Goal: Task Accomplishment & Management: Use online tool/utility

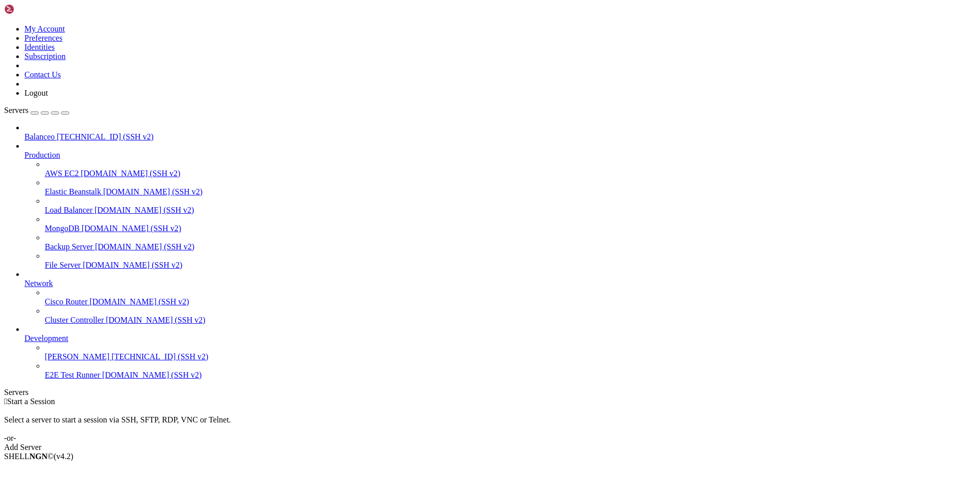
click at [559, 443] on div "Add Server" at bounding box center [488, 447] width 969 height 9
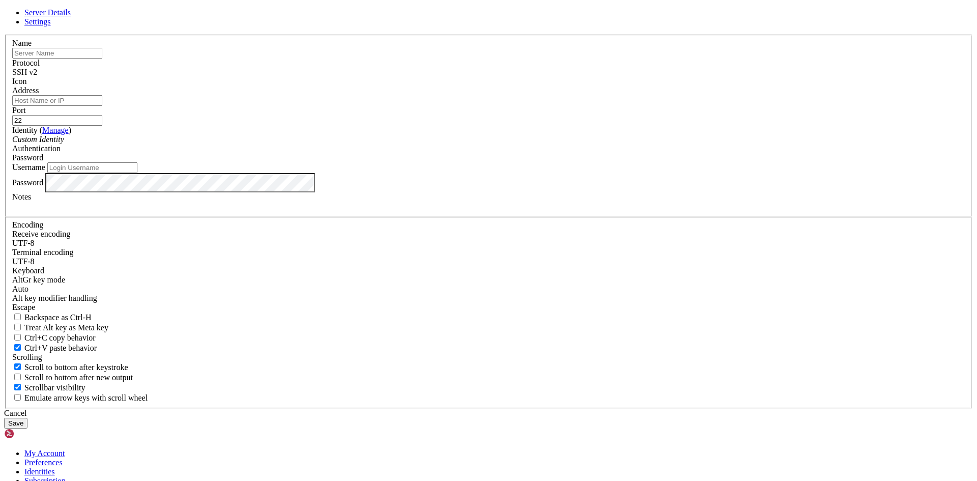
click at [102, 59] on input "text" at bounding box center [57, 53] width 90 height 11
paste input "ApacheN"
type input "ApacheN"
click at [102, 106] on input "Address" at bounding box center [57, 100] width 90 height 11
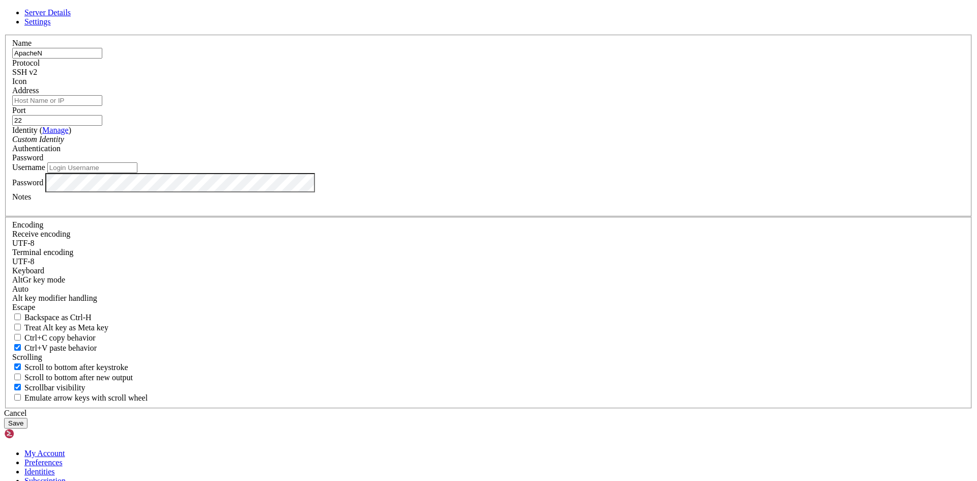
paste input "ApacheN"
type input "ApacheN"
click at [137, 173] on input "Username" at bounding box center [92, 167] width 90 height 11
paste input "ApacheN"
type input "ApacheN"
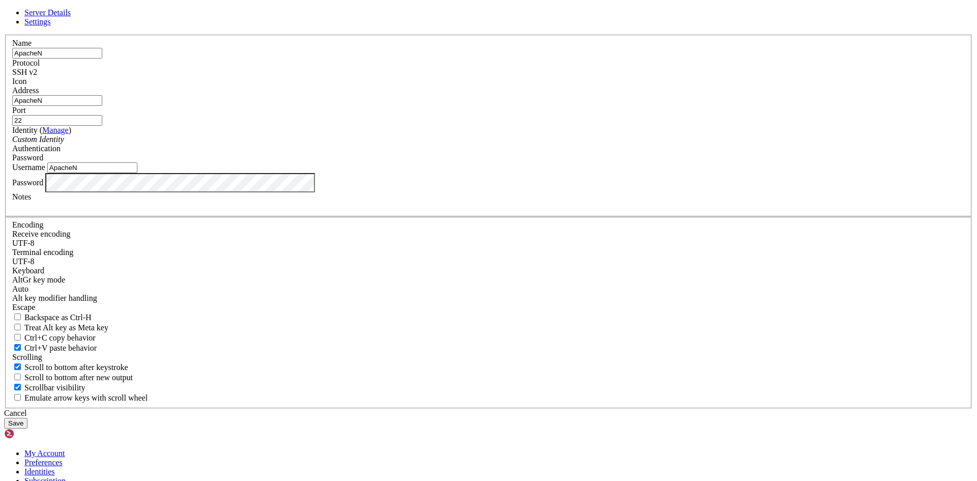
click at [27, 418] on button "Save" at bounding box center [15, 423] width 23 height 11
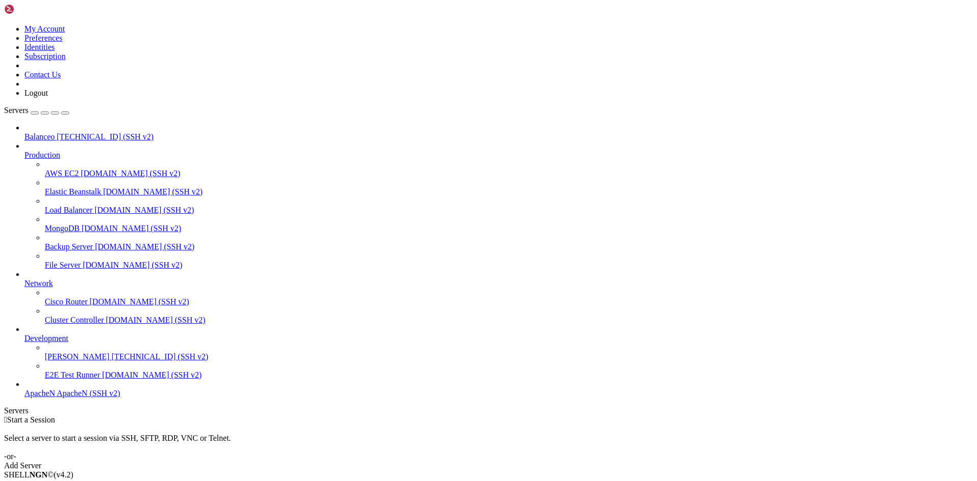
click at [55, 397] on span "ApacheN" at bounding box center [39, 393] width 31 height 9
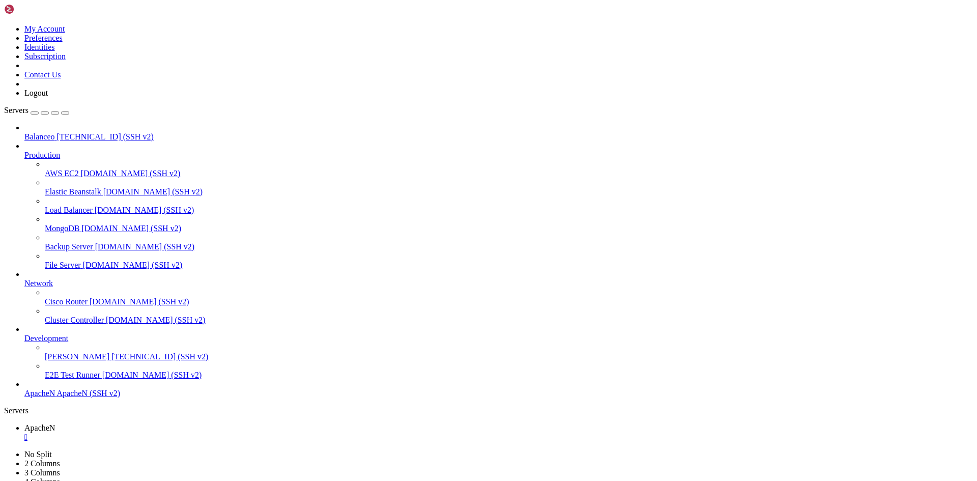
click at [55, 397] on span "ApacheN" at bounding box center [39, 393] width 31 height 9
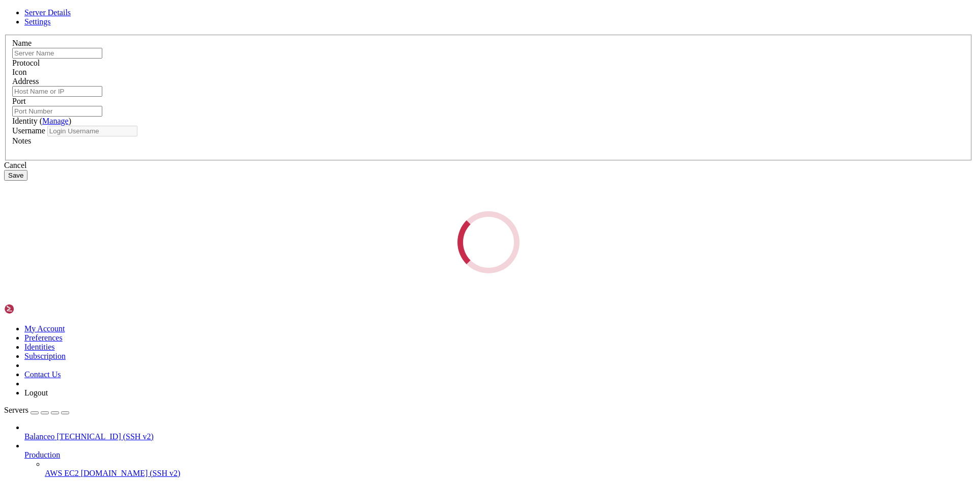
type input "ApacheN"
type input "22"
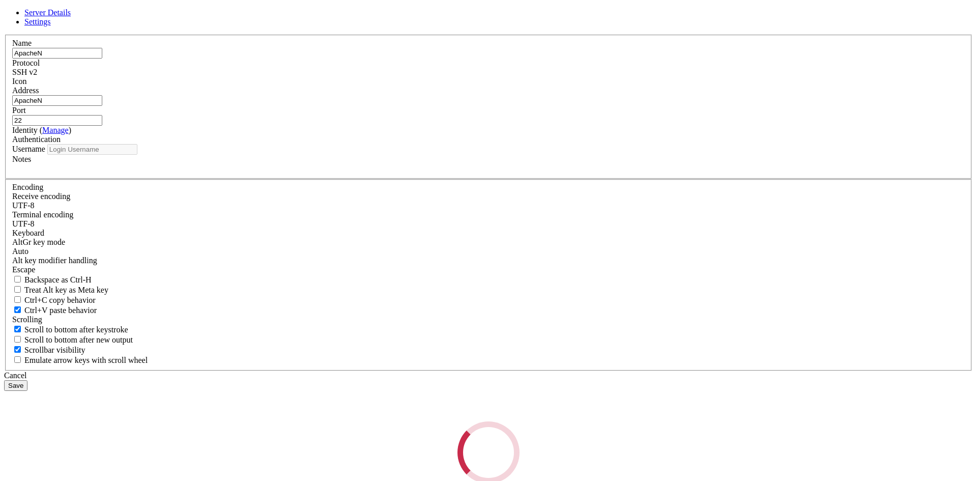
type input "ApacheN"
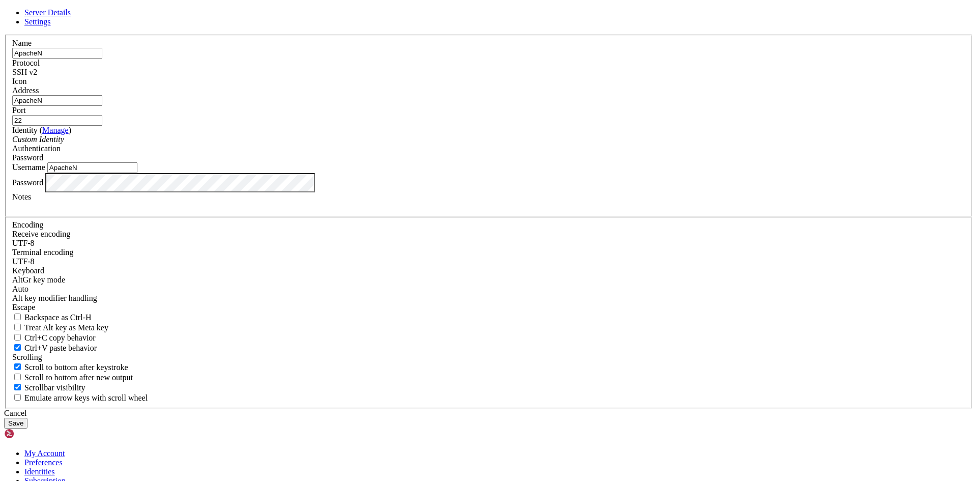
click at [546, 77] on div "SSH v2" at bounding box center [488, 72] width 953 height 9
click at [553, 77] on div "SSH v2" at bounding box center [488, 72] width 953 height 9
click at [611, 86] on div at bounding box center [488, 86] width 953 height 0
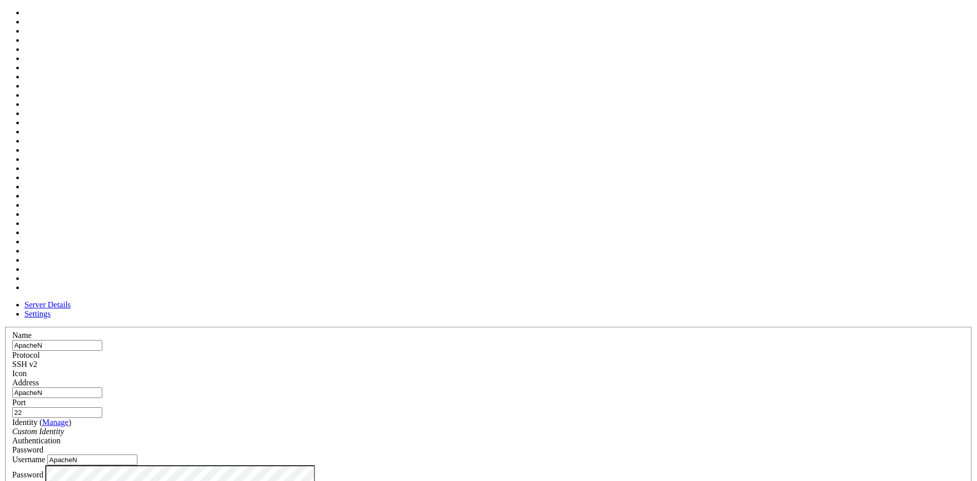
click at [612, 378] on div at bounding box center [488, 378] width 953 height 0
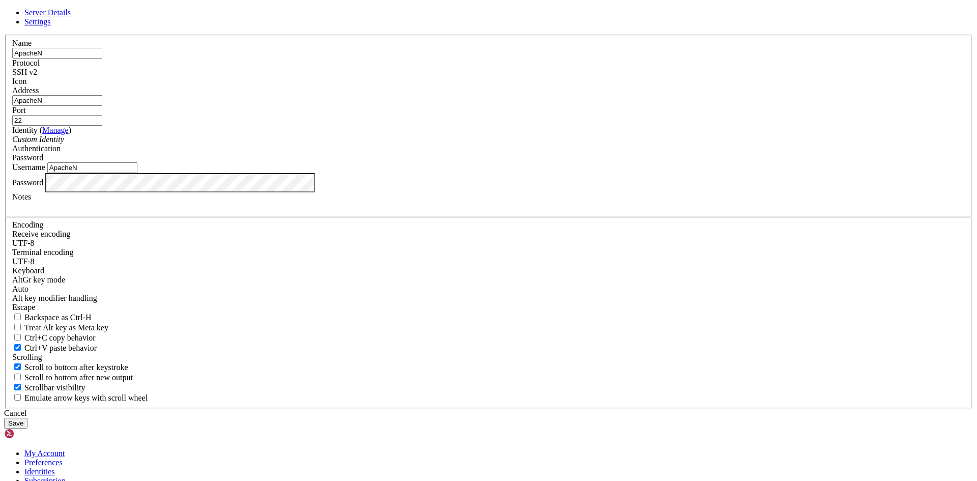
click at [475, 144] on div "Custom Identity" at bounding box center [488, 139] width 953 height 9
click at [474, 144] on div "Custom Identity" at bounding box center [488, 139] width 953 height 9
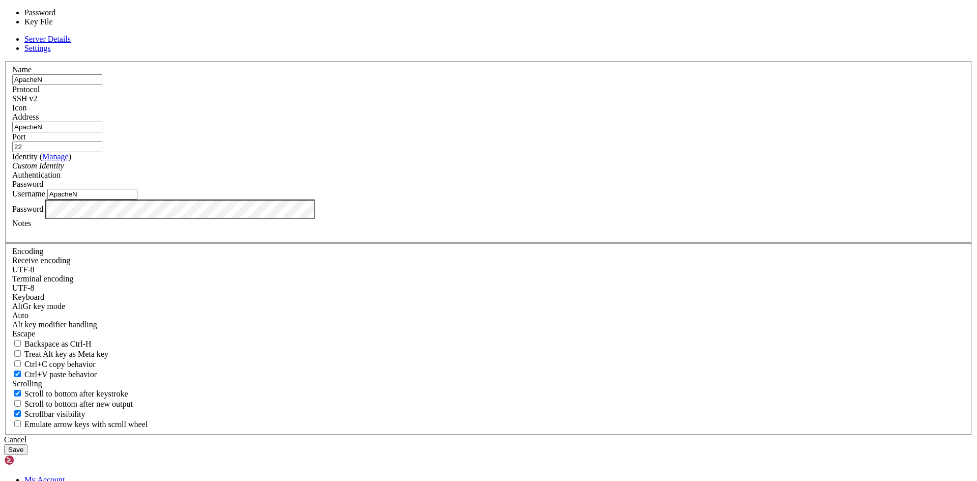
click at [567, 189] on div "Password" at bounding box center [488, 184] width 953 height 9
click at [570, 189] on div "Password" at bounding box center [488, 184] width 953 height 9
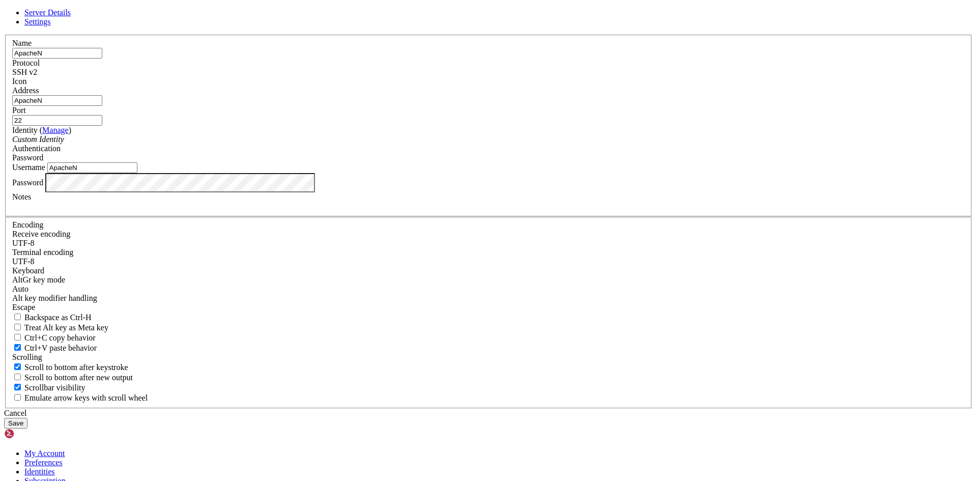
drag, startPoint x: 423, startPoint y: 182, endPoint x: 323, endPoint y: 186, distance: 99.8
click at [323, 186] on div "Server Details Settings Name ApacheN Protocol SSH v2 Icon" at bounding box center [488, 218] width 969 height 420
paste input "[TECHNICAL_ID]"
type input "[TECHNICAL_ID]"
click at [27, 418] on button "Save" at bounding box center [15, 423] width 23 height 11
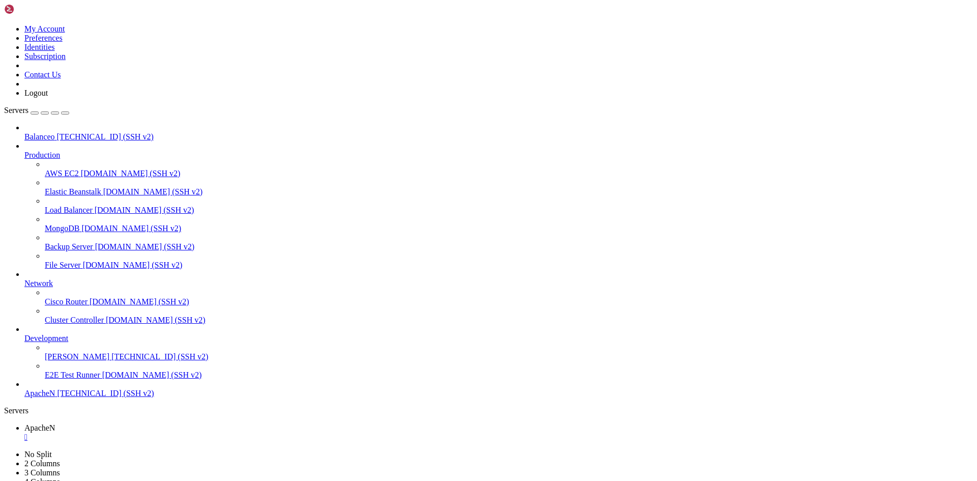
click at [55, 397] on span "ApacheN" at bounding box center [39, 393] width 31 height 9
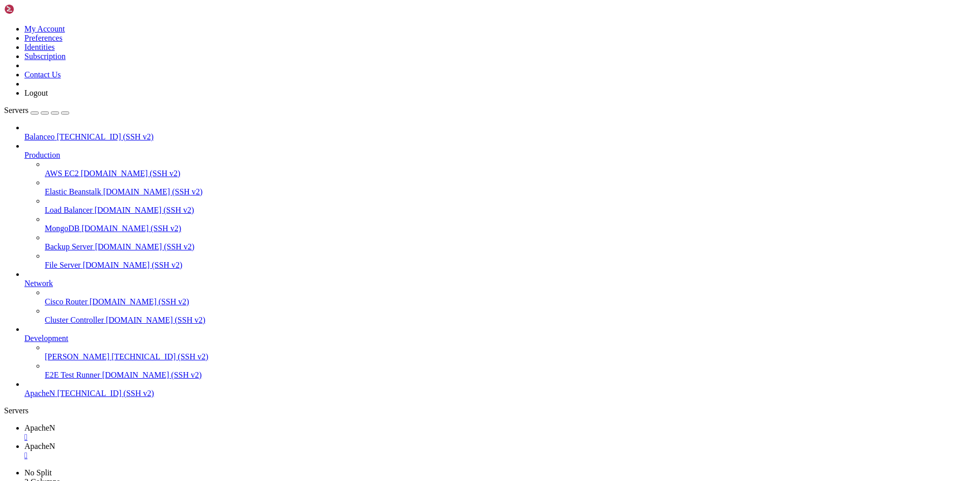
scroll to position [7163, 0]
drag, startPoint x: 105, startPoint y: 1189, endPoint x: 433, endPoint y: 1036, distance: 361.5
drag, startPoint x: 105, startPoint y: 1191, endPoint x: 400, endPoint y: 1089, distance: 311.7
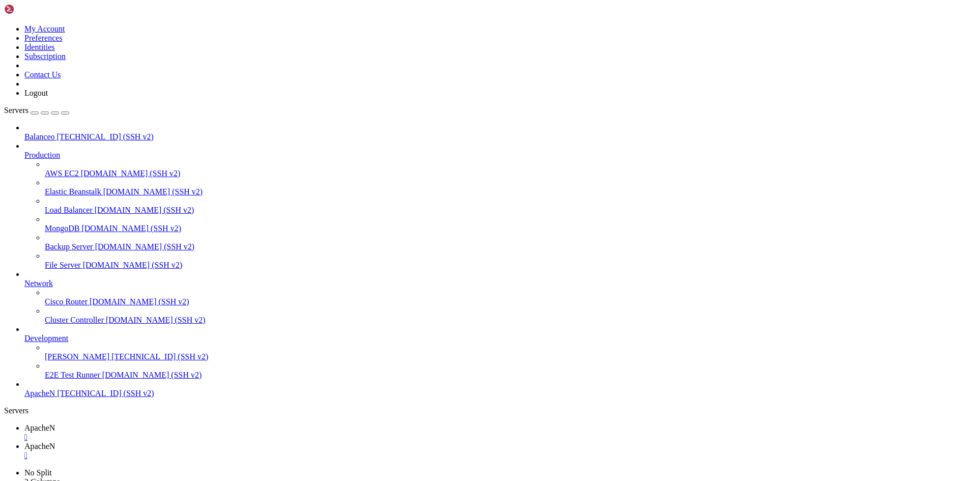
drag, startPoint x: 153, startPoint y: 1158, endPoint x: 8, endPoint y: 816, distance: 371.4
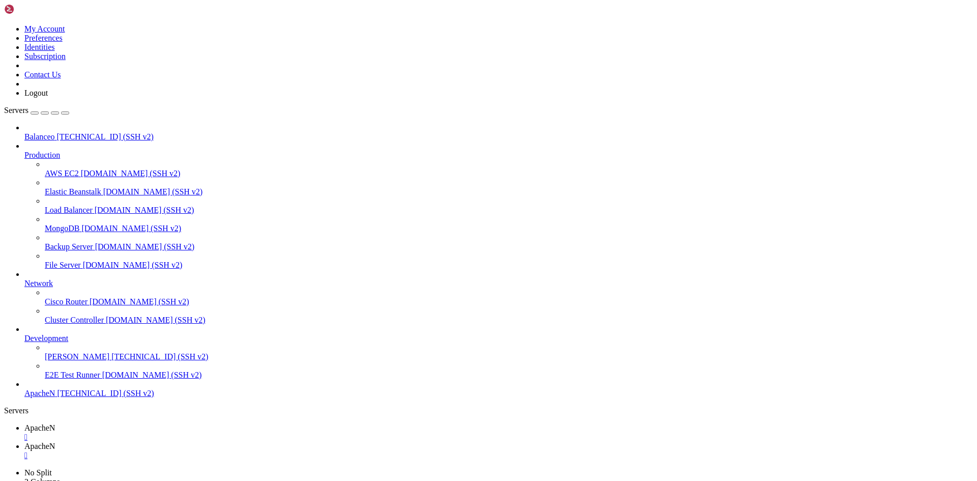
copy div "<!DOCTYPE html PUBLIC "-//W3C//DTD XHTML 1.0 Transitional//EN" "[URL][DOMAIN_NA…"
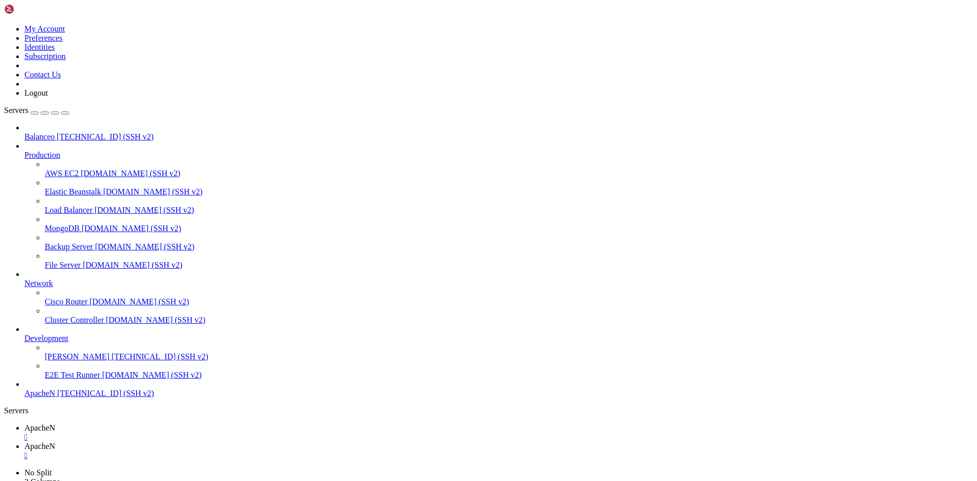
drag, startPoint x: 313, startPoint y: 1183, endPoint x: 135, endPoint y: 1179, distance: 177.6
copy x-row "sudo nano /var/www/html/index.html"
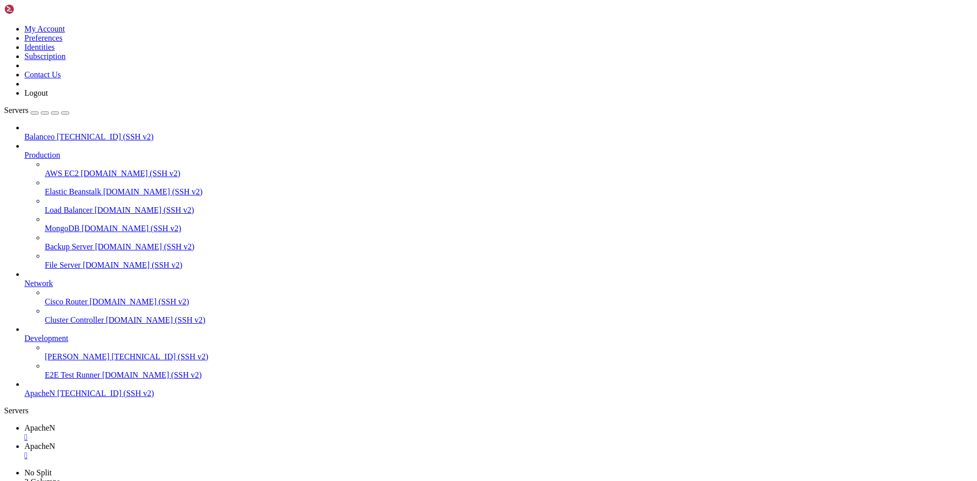
drag, startPoint x: 213, startPoint y: 886, endPoint x: 55, endPoint y: 885, distance: 157.7
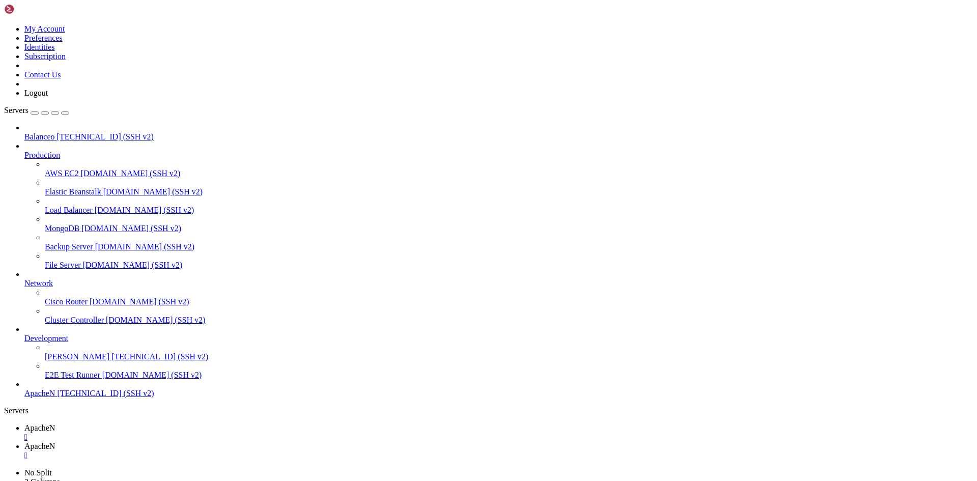
drag, startPoint x: 189, startPoint y: 886, endPoint x: 56, endPoint y: 886, distance: 132.3
drag, startPoint x: 187, startPoint y: 886, endPoint x: 57, endPoint y: 885, distance: 129.8
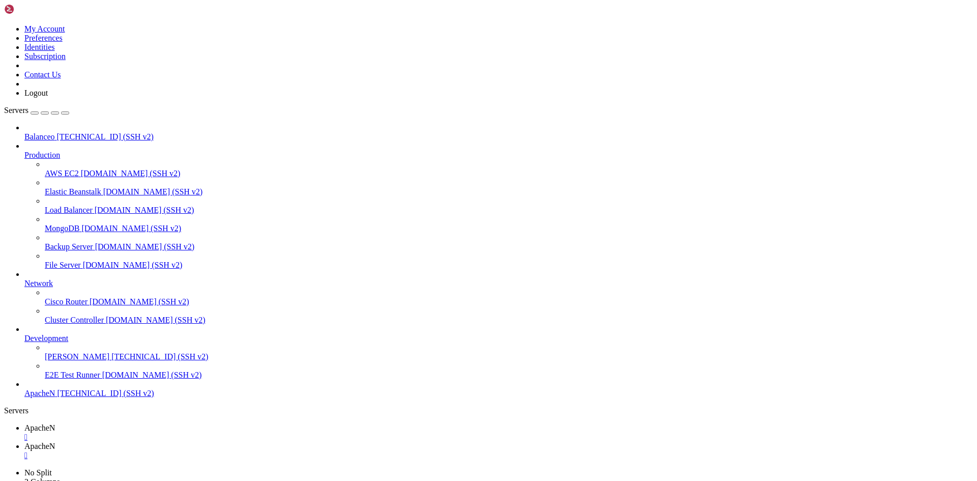
drag, startPoint x: 449, startPoint y: 886, endPoint x: 55, endPoint y: 889, distance: 393.9
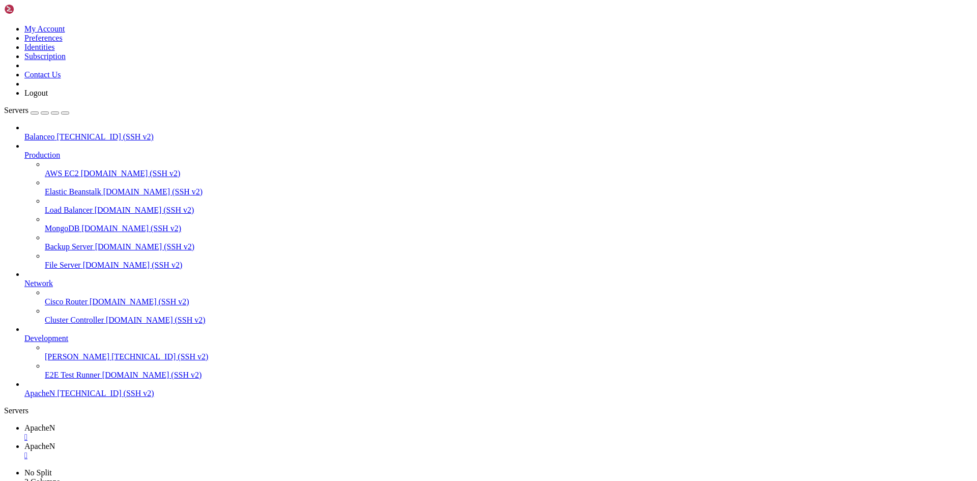
drag, startPoint x: 210, startPoint y: 886, endPoint x: 236, endPoint y: 886, distance: 26.0
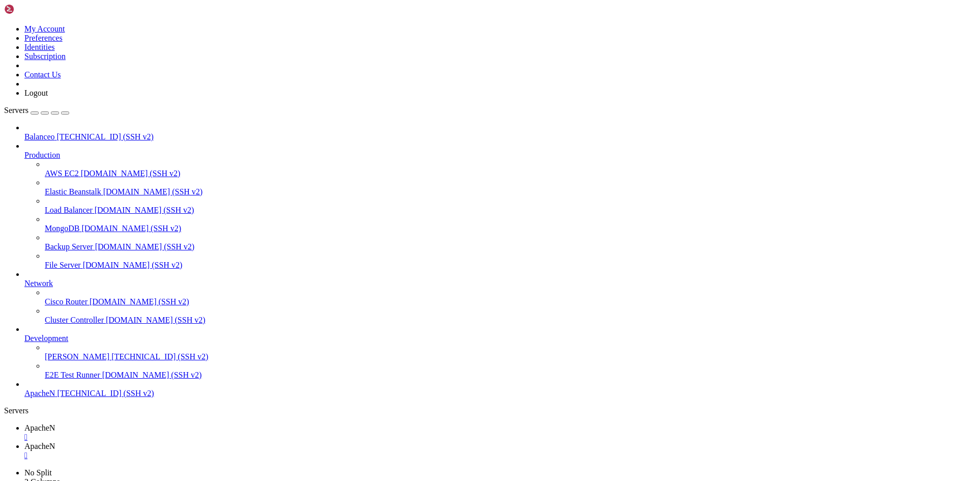
scroll to position [14187, 0]
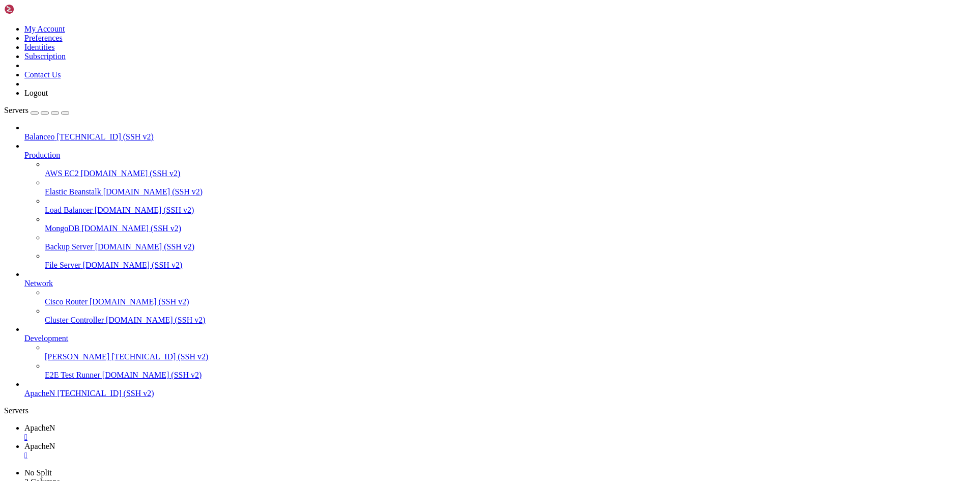
drag, startPoint x: 110, startPoint y: 883, endPoint x: 171, endPoint y: 880, distance: 61.1
drag, startPoint x: 226, startPoint y: 878, endPoint x: 258, endPoint y: 885, distance: 33.3
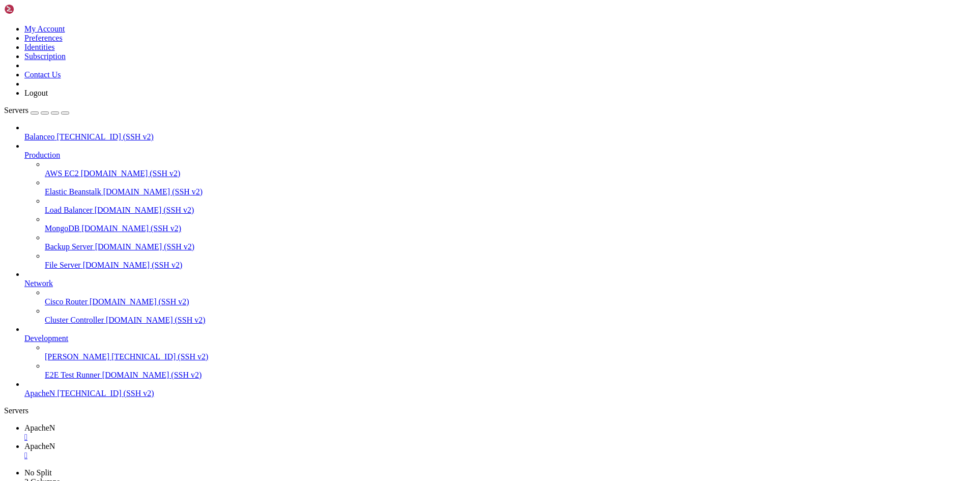
drag, startPoint x: 266, startPoint y: 888, endPoint x: 234, endPoint y: 888, distance: 32.6
drag, startPoint x: 96, startPoint y: 973, endPoint x: 96, endPoint y: 967, distance: 5.6
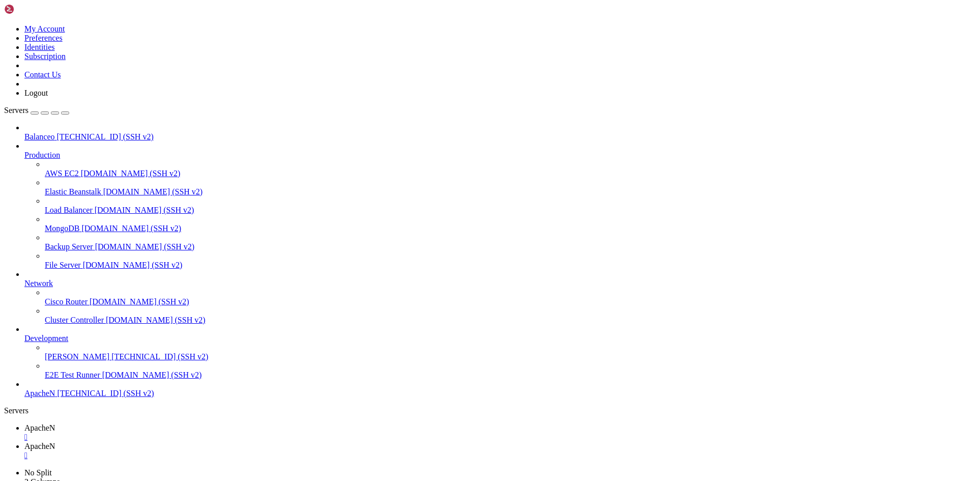
drag, startPoint x: 149, startPoint y: 1166, endPoint x: 40, endPoint y: 852, distance: 333.0
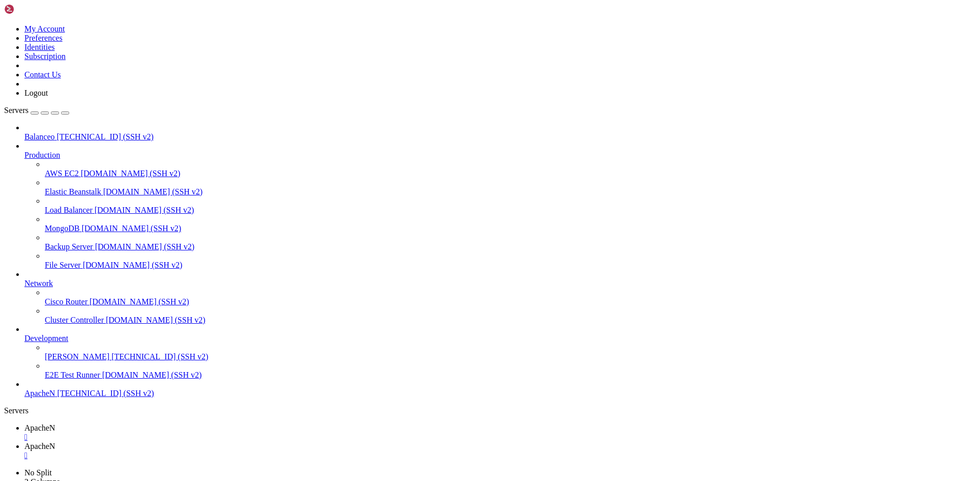
drag, startPoint x: 40, startPoint y: 805, endPoint x: 340, endPoint y: 845, distance: 303.5
drag, startPoint x: 283, startPoint y: 1190, endPoint x: 240, endPoint y: 1190, distance: 43.3
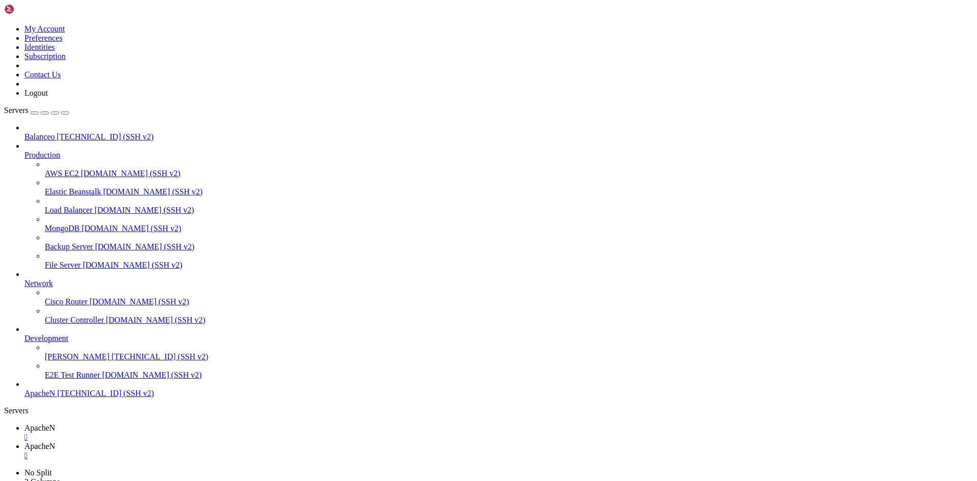
drag, startPoint x: 172, startPoint y: 1004, endPoint x: 167, endPoint y: 1005, distance: 5.2
drag, startPoint x: 142, startPoint y: 998, endPoint x: 76, endPoint y: 998, distance: 66.2
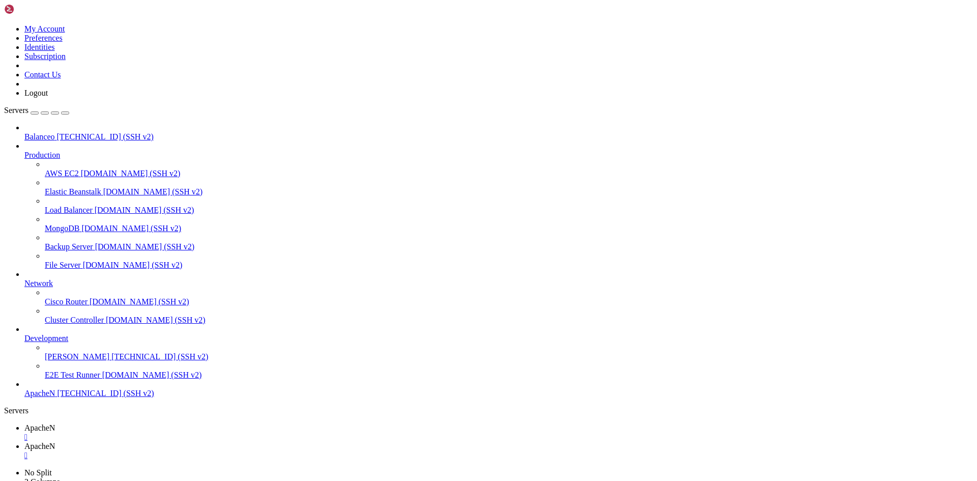
drag, startPoint x: 192, startPoint y: 1150, endPoint x: 440, endPoint y: 1115, distance: 249.7
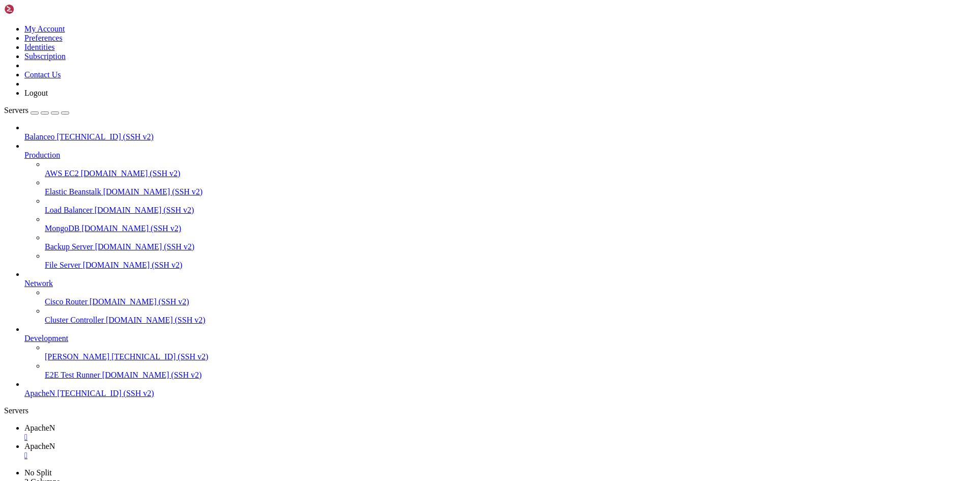
drag, startPoint x: 55, startPoint y: 805, endPoint x: 29, endPoint y: 982, distance: 179.0
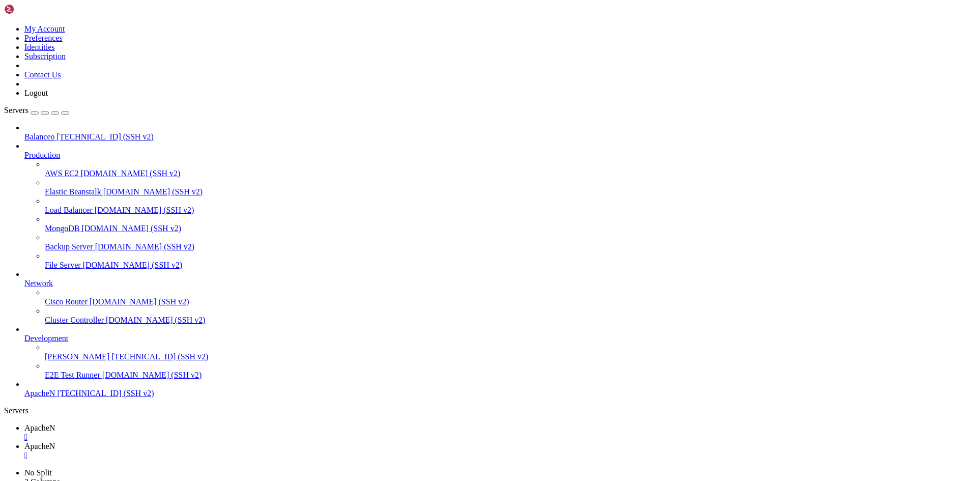
drag, startPoint x: 7, startPoint y: 1032, endPoint x: 84, endPoint y: 1039, distance: 77.6
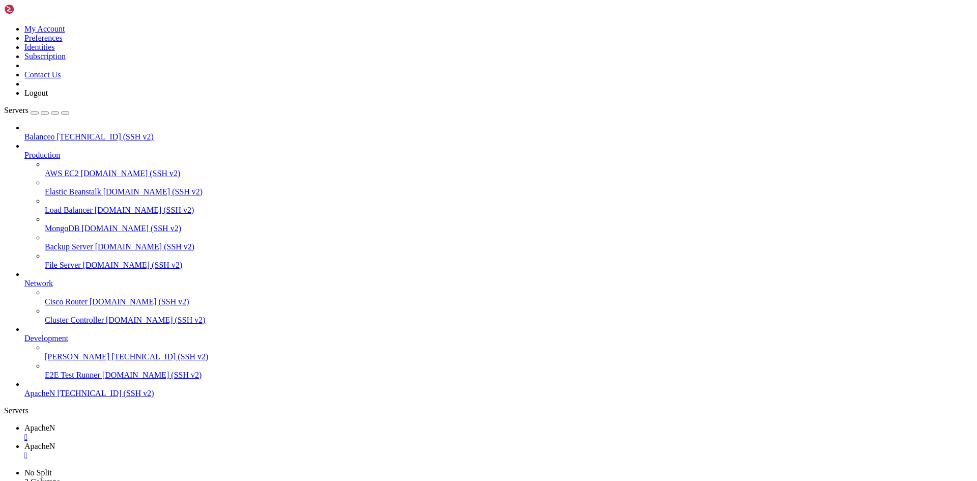
drag, startPoint x: 9, startPoint y: 1033, endPoint x: 115, endPoint y: 1113, distance: 132.7
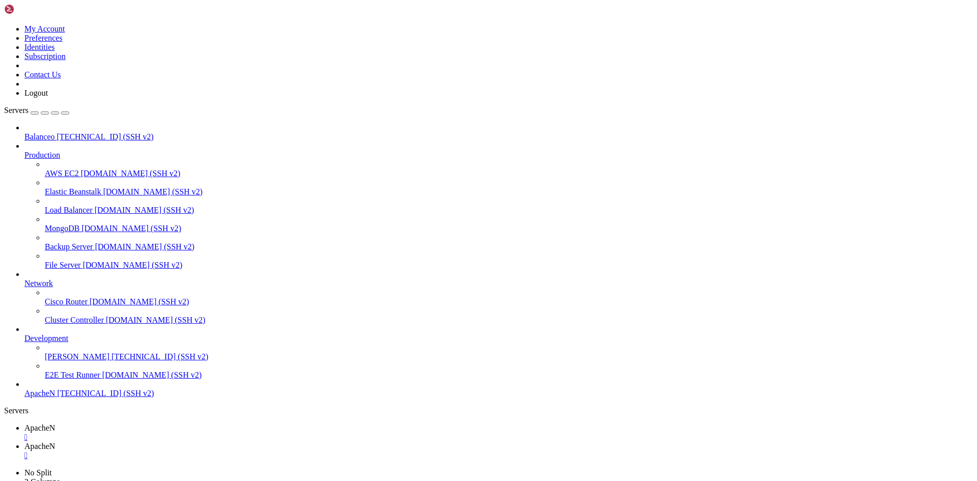
scroll to position [14609, 0]
drag, startPoint x: 74, startPoint y: 803, endPoint x: 52, endPoint y: 1061, distance: 259.4
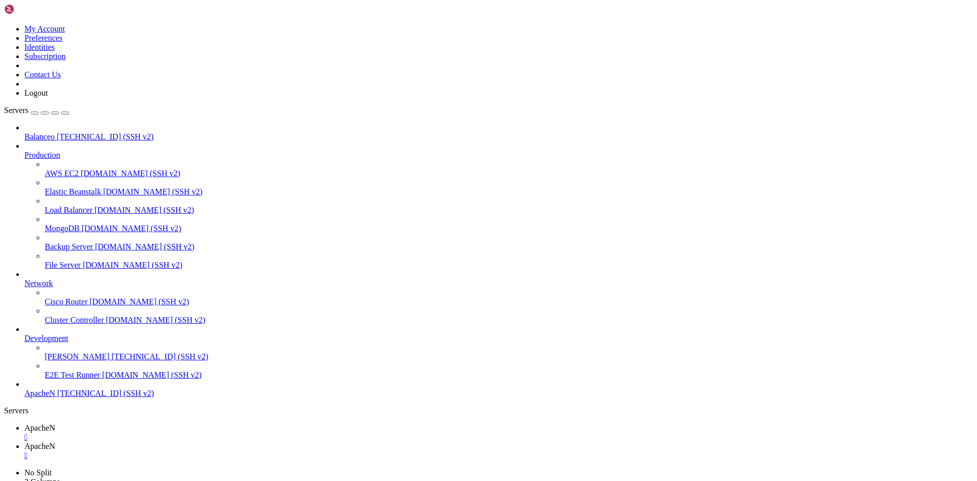
scroll to position [10, 2]
drag, startPoint x: 43, startPoint y: 803, endPoint x: 342, endPoint y: 1079, distance: 406.2
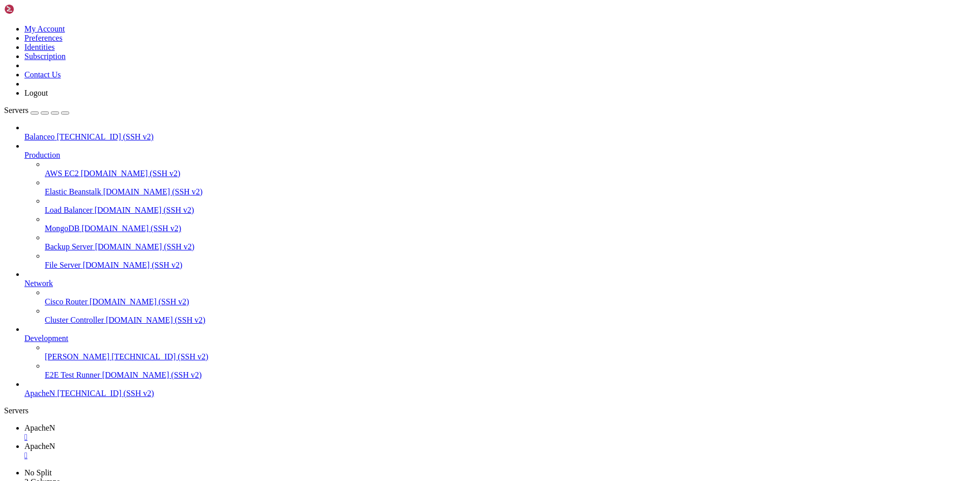
scroll to position [10, 2]
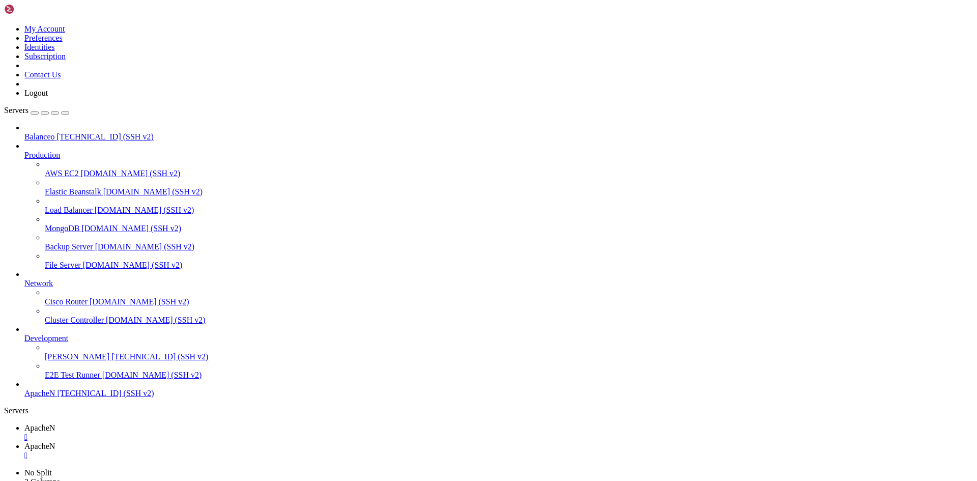
drag, startPoint x: 11, startPoint y: 855, endPoint x: 54, endPoint y: 889, distance: 55.5
